Goal: Task Accomplishment & Management: Complete application form

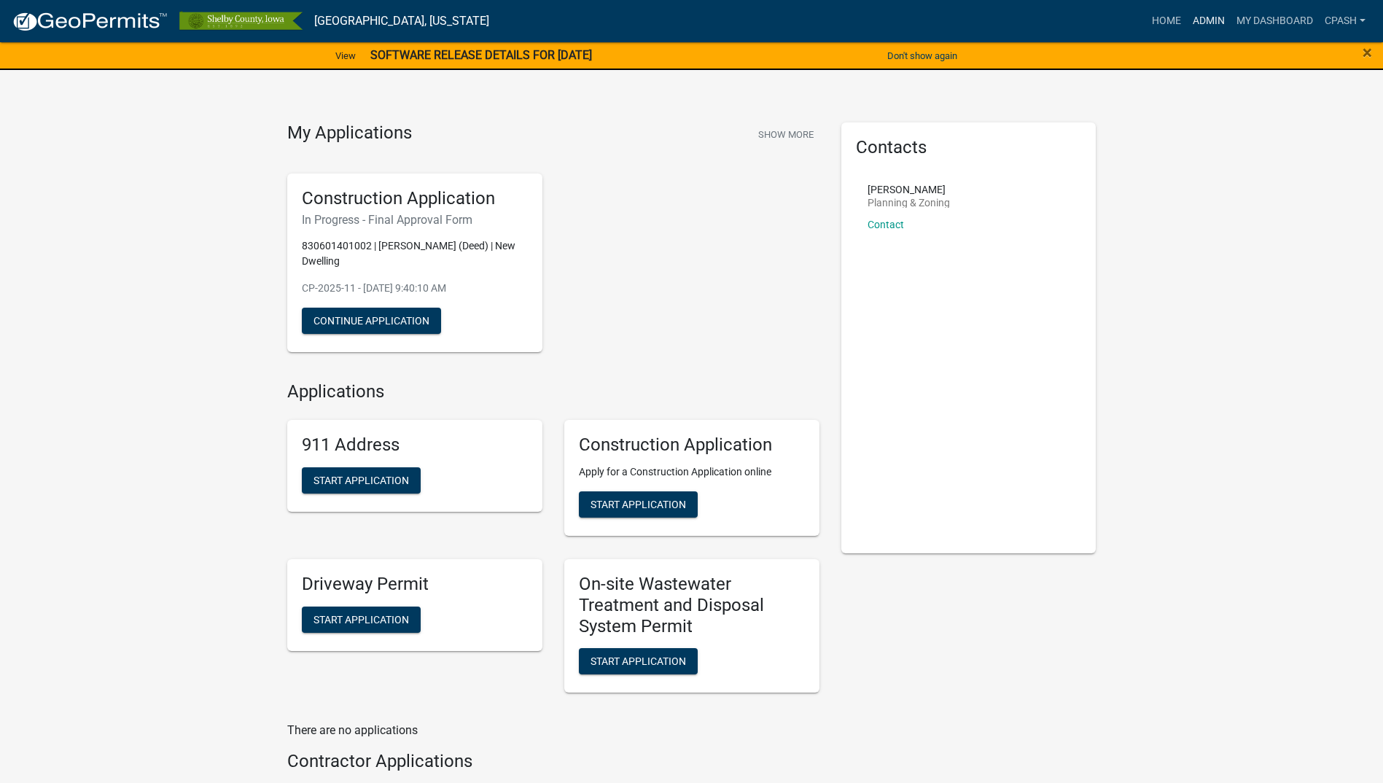
click at [1210, 19] on link "Admin" at bounding box center [1209, 21] width 44 height 28
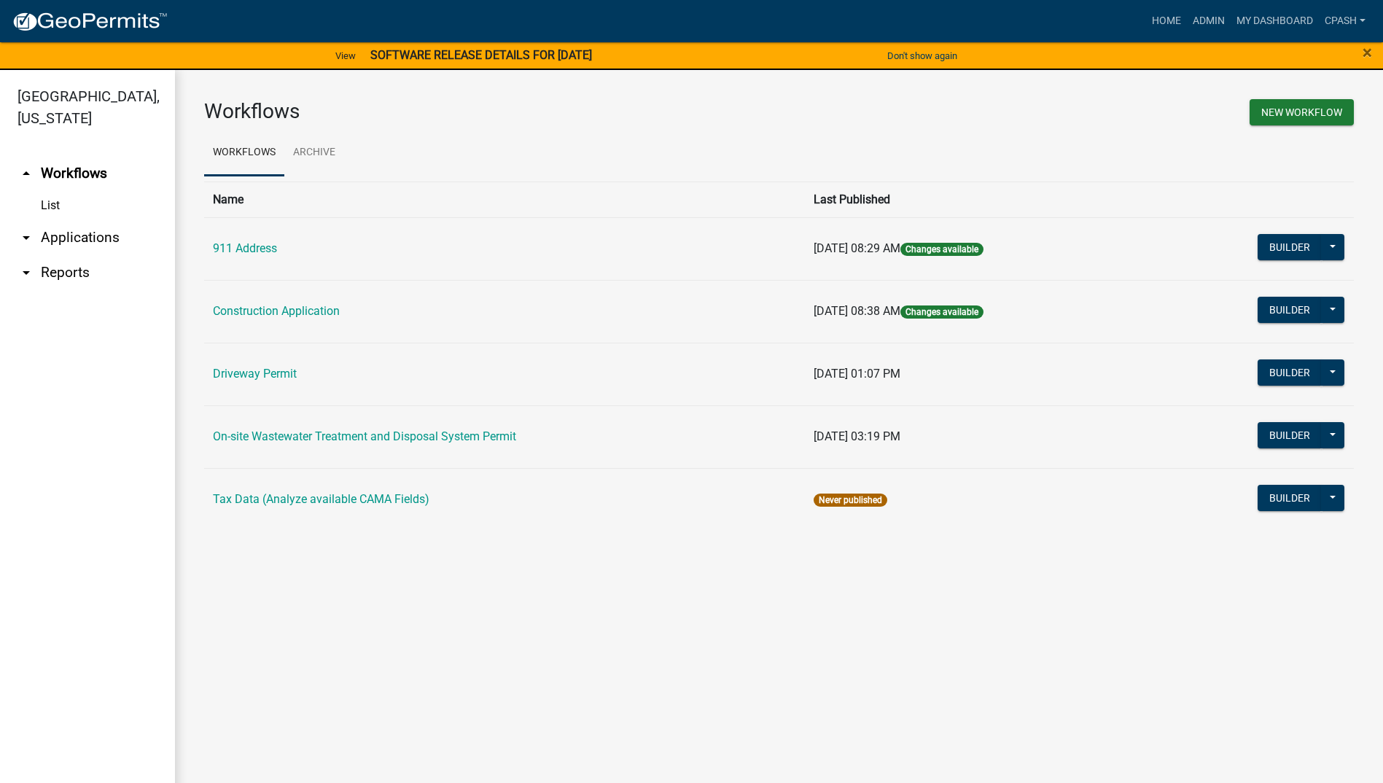
click at [103, 220] on link "arrow_drop_down Applications" at bounding box center [87, 237] width 175 height 35
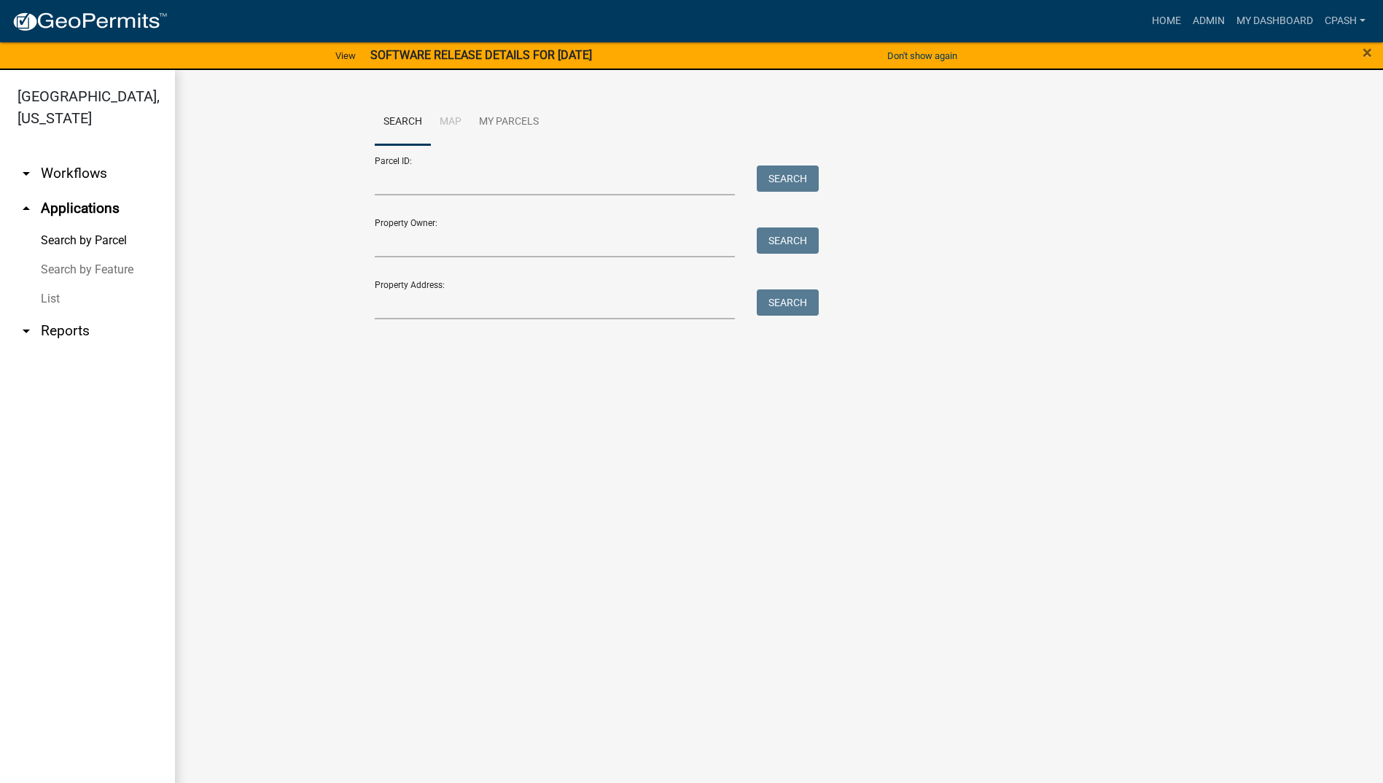
click at [56, 284] on link "List" at bounding box center [87, 298] width 175 height 29
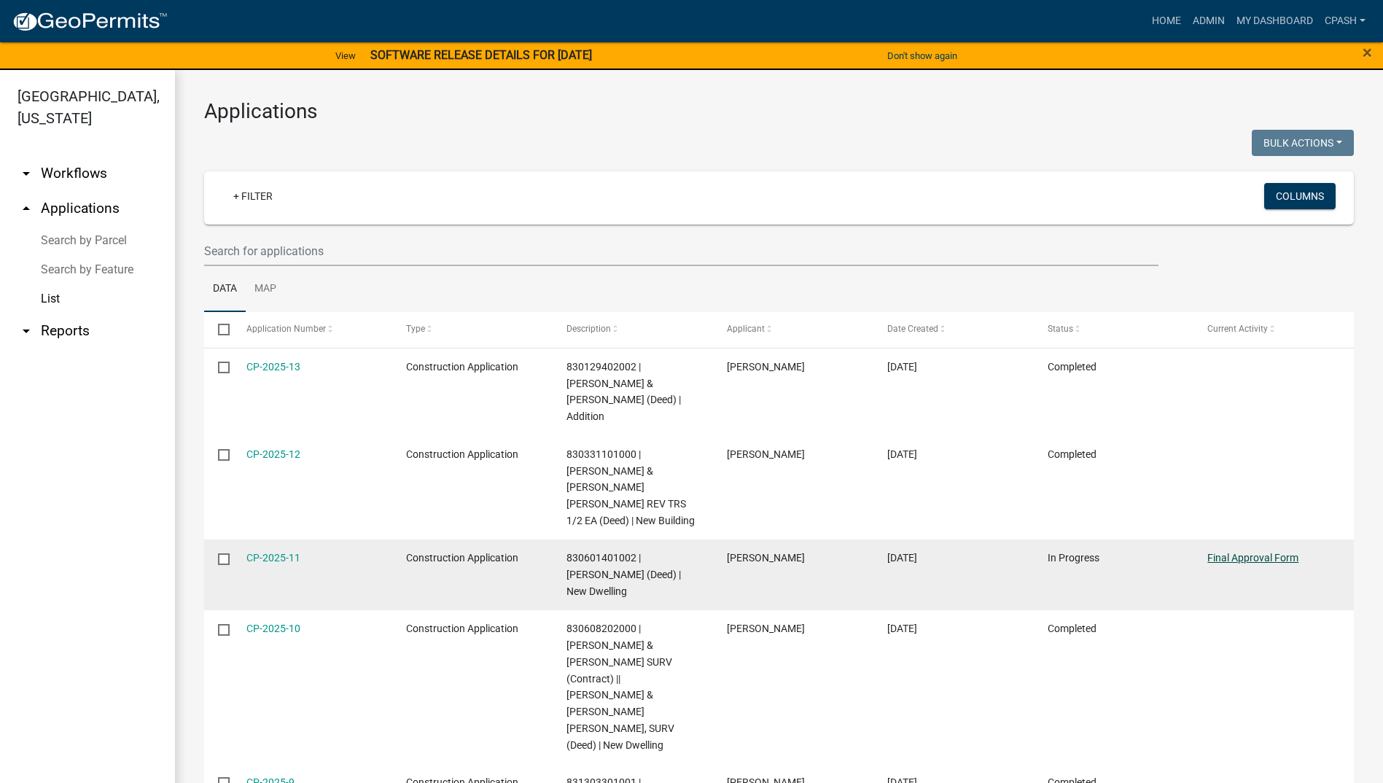
click at [1255, 552] on link "Final Approval Form" at bounding box center [1252, 558] width 91 height 12
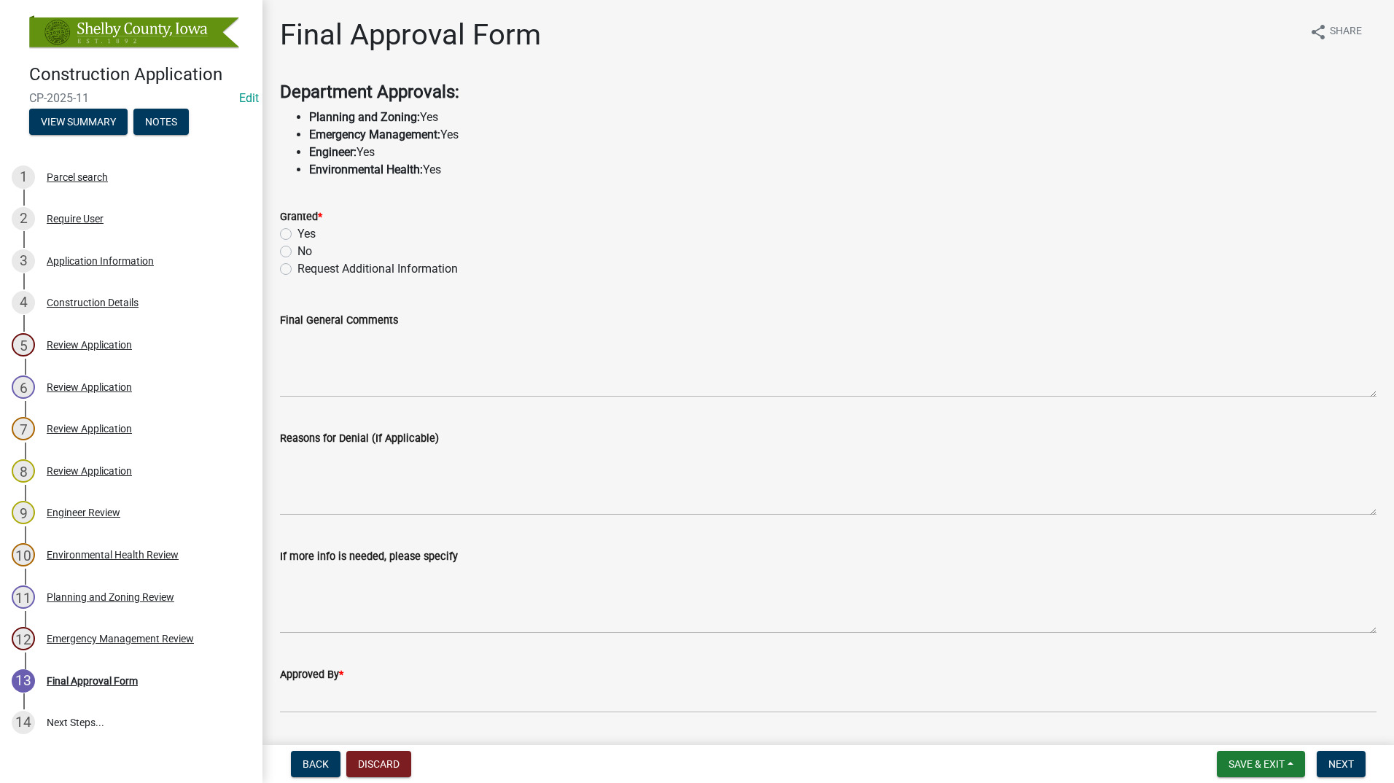
click at [297, 230] on label "Yes" at bounding box center [306, 233] width 18 height 17
click at [297, 230] on input "Yes" at bounding box center [301, 229] width 9 height 9
radio input "true"
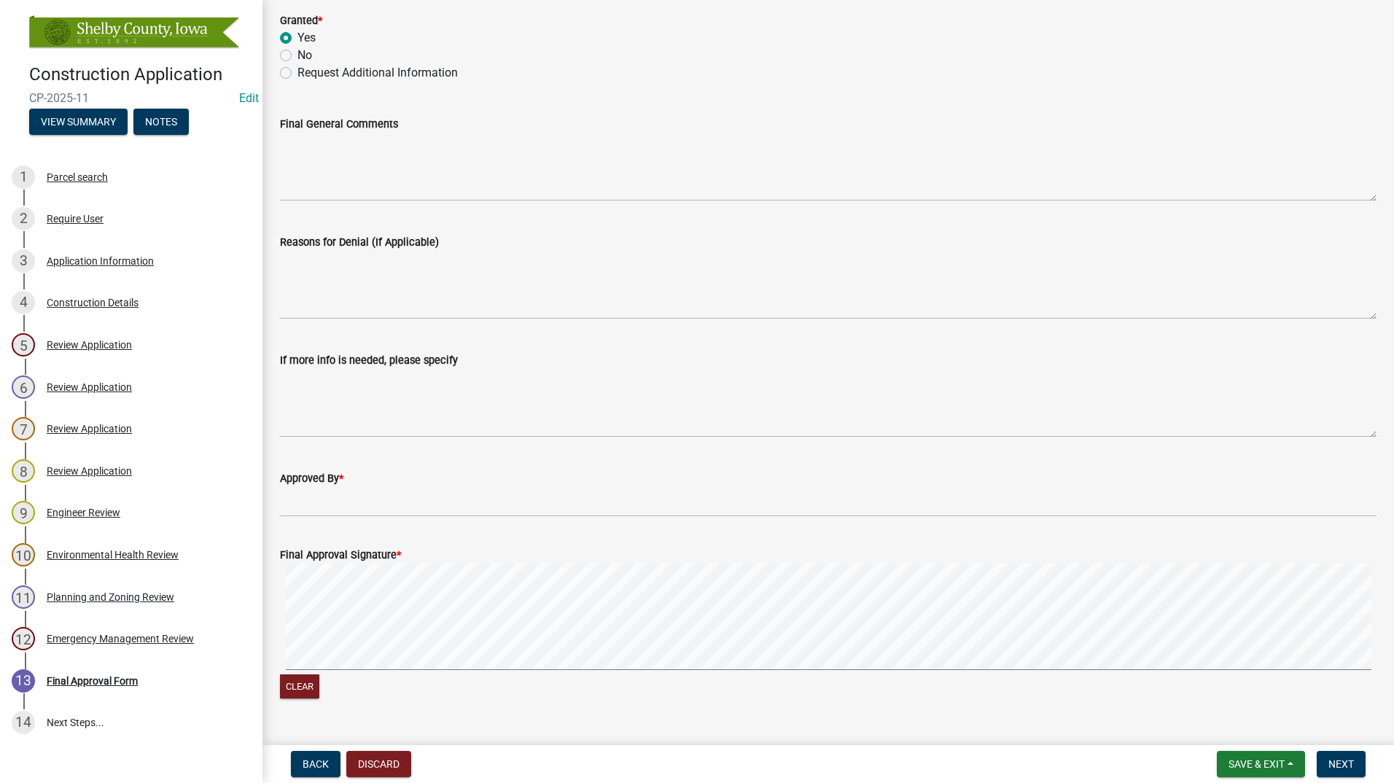
scroll to position [219, 0]
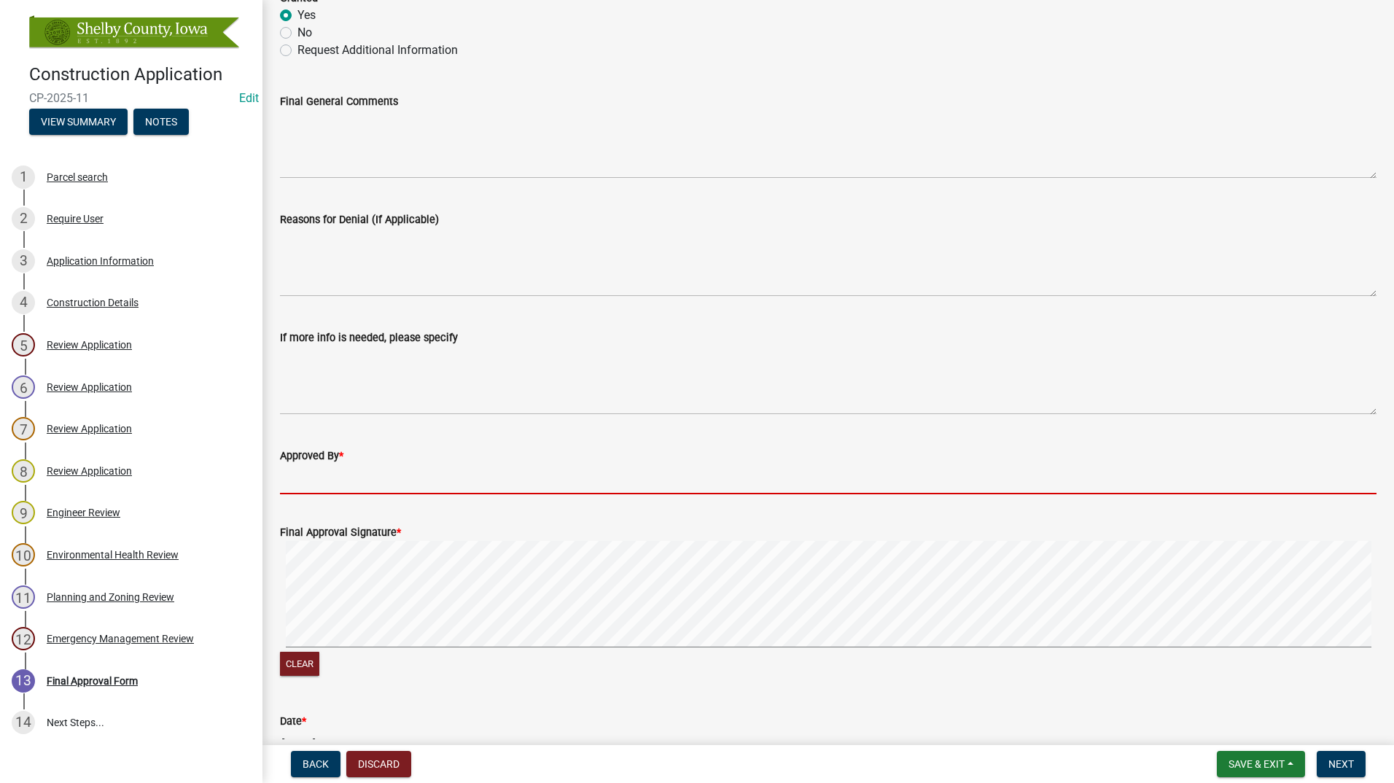
click at [405, 478] on input "Approved By *" at bounding box center [828, 479] width 1097 height 30
type input "[PERSON_NAME]"
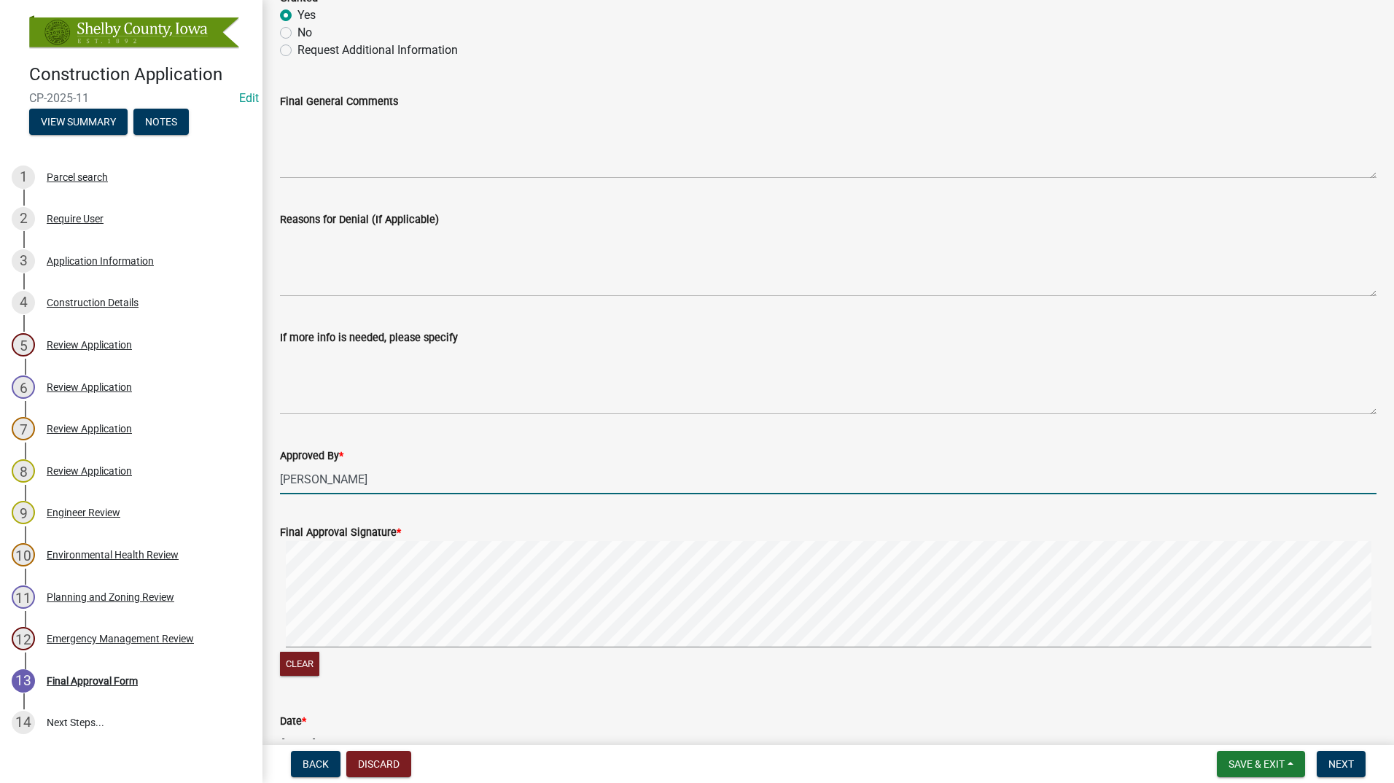
click at [333, 666] on div "Clear" at bounding box center [828, 610] width 1097 height 139
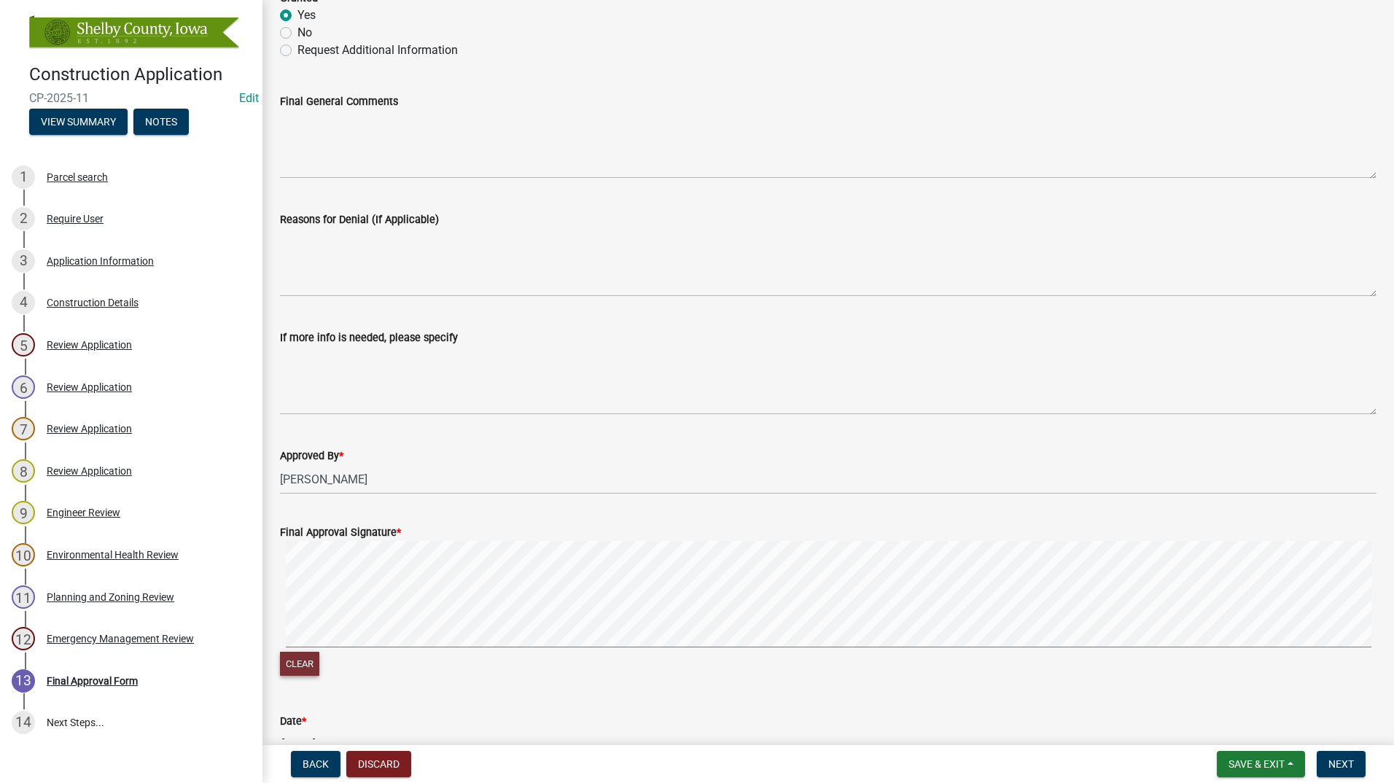
click at [308, 659] on button "Clear" at bounding box center [299, 664] width 39 height 24
click at [328, 656] on div "Clear" at bounding box center [828, 610] width 1097 height 139
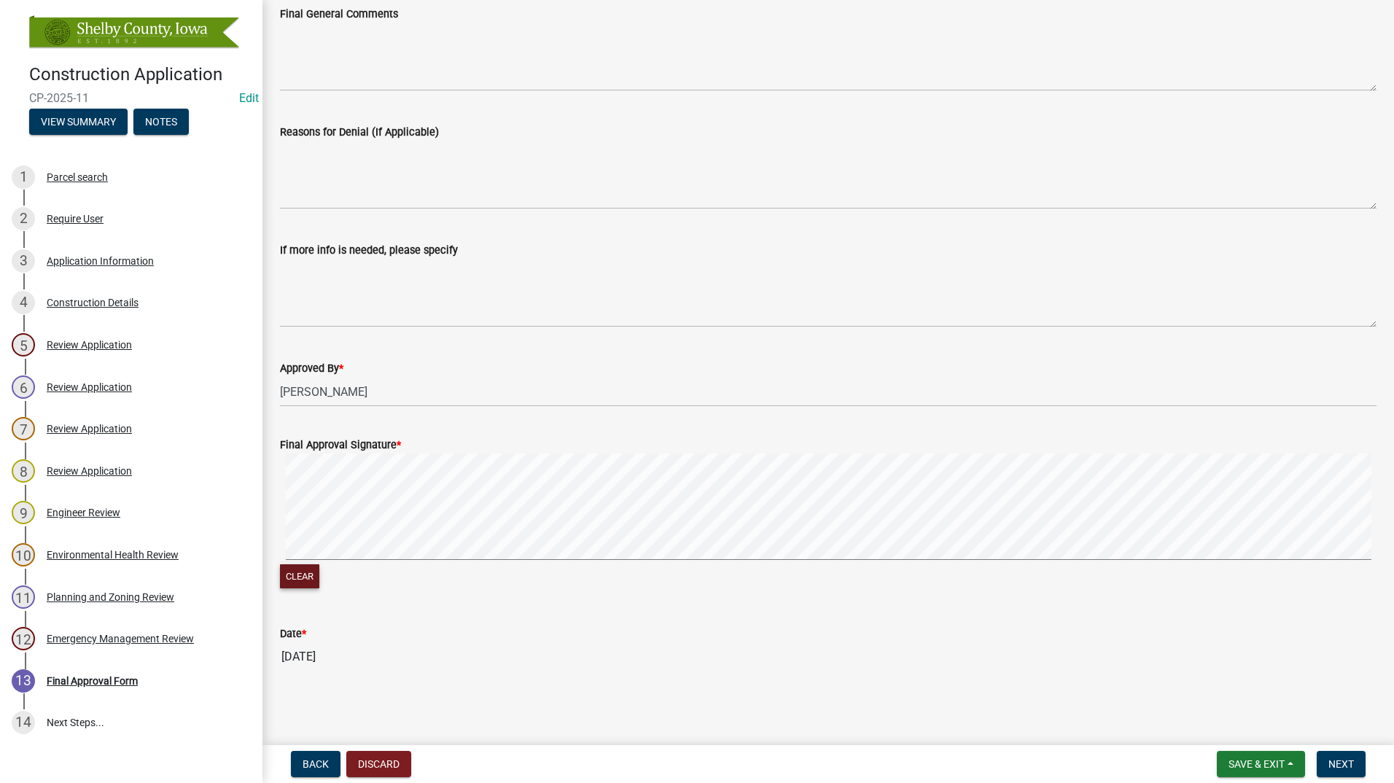
scroll to position [307, 0]
click at [1331, 762] on span "Next" at bounding box center [1341, 764] width 26 height 12
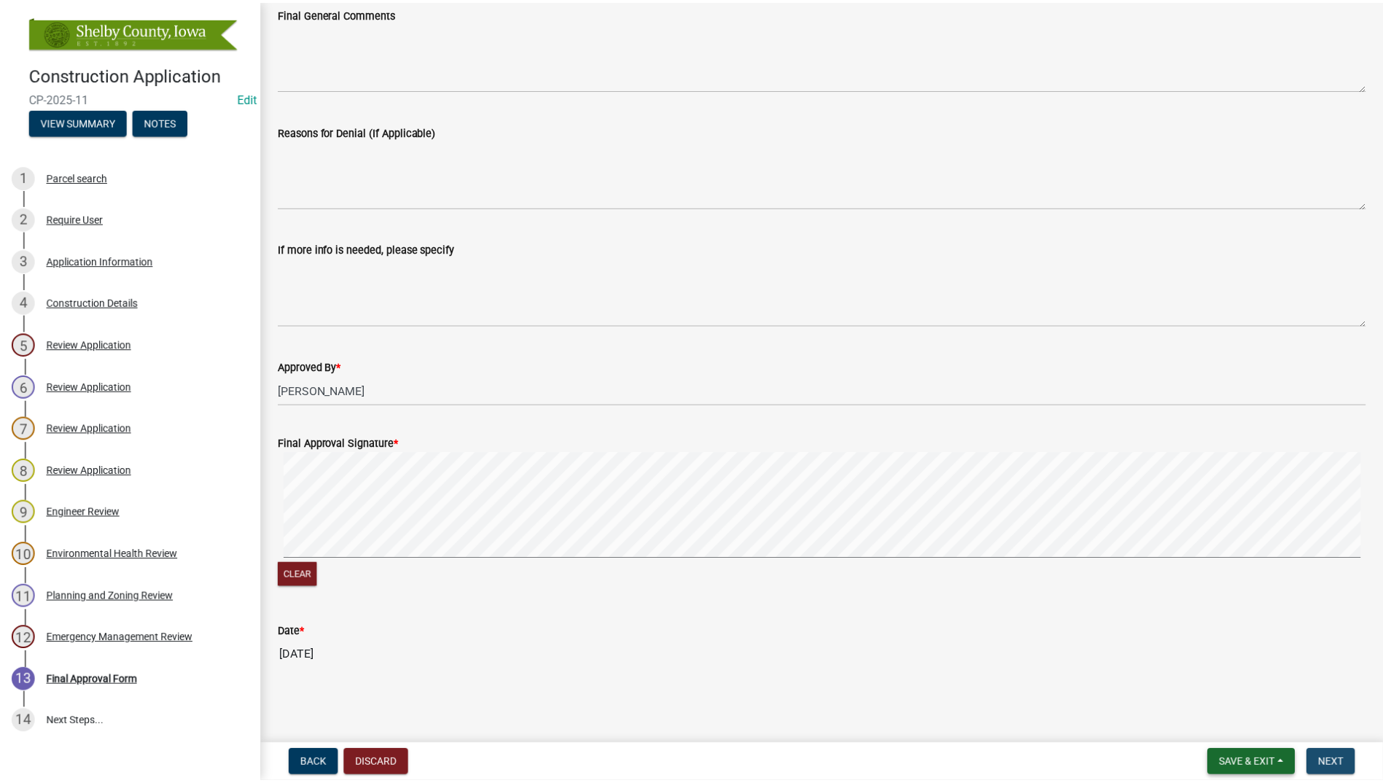
scroll to position [0, 0]
